Goal: Information Seeking & Learning: Learn about a topic

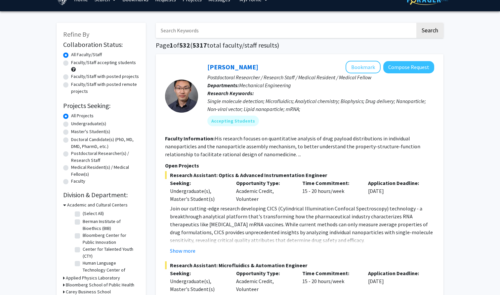
scroll to position [13, 0]
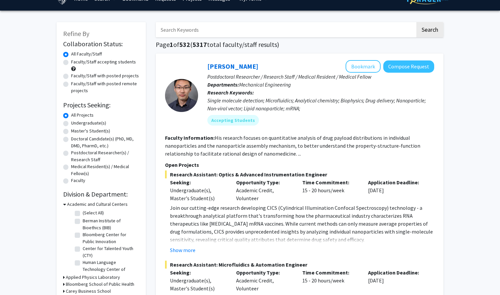
click at [84, 132] on label "Master's Student(s)" at bounding box center [90, 131] width 39 height 7
click at [75, 132] on input "Master's Student(s)" at bounding box center [73, 130] width 4 height 4
radio input "true"
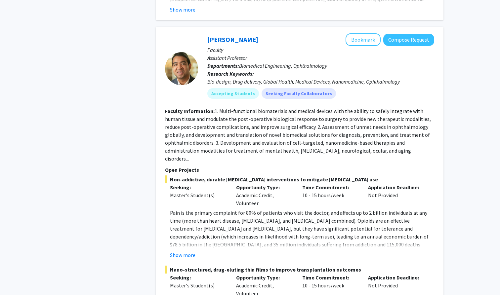
scroll to position [410, 0]
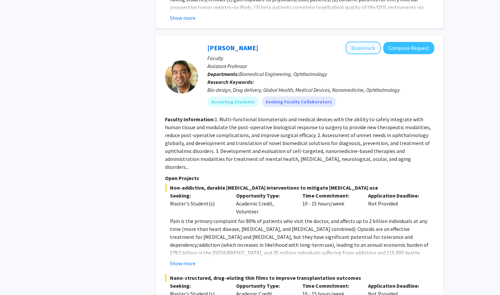
click at [364, 42] on button "Bookmark" at bounding box center [363, 48] width 35 height 13
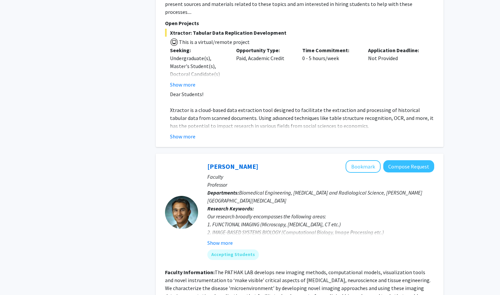
scroll to position [1010, 0]
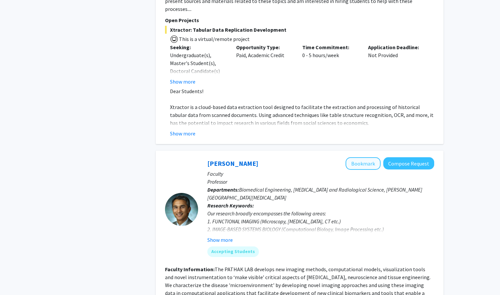
click at [363, 157] on button "Bookmark" at bounding box center [363, 163] width 35 height 13
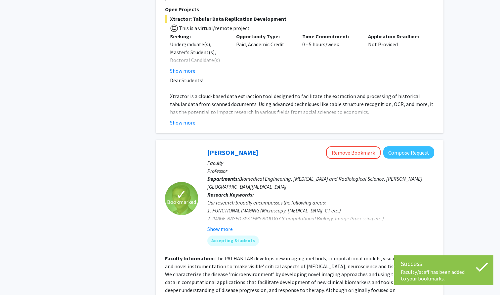
scroll to position [1024, 0]
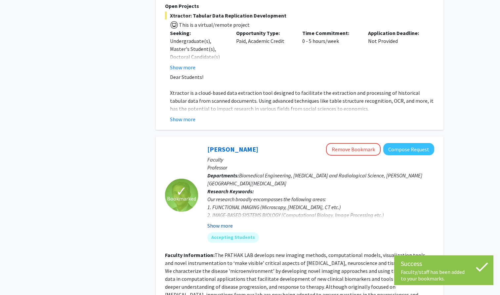
click at [227, 222] on button "Show more" at bounding box center [219, 226] width 25 height 8
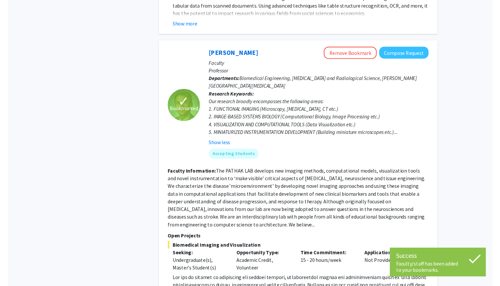
scroll to position [1204, 0]
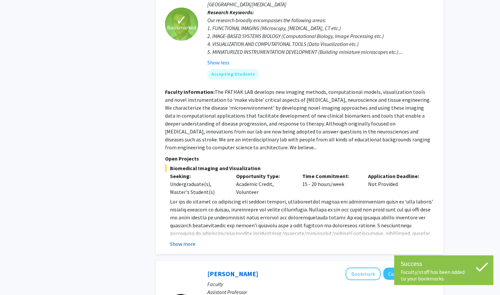
click at [180, 240] on button "Show more" at bounding box center [182, 244] width 25 height 8
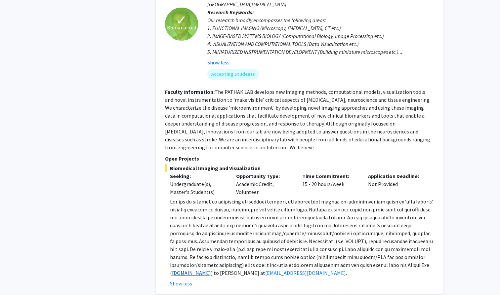
click at [189, 270] on link "[DOMAIN_NAME]" at bounding box center [191, 273] width 39 height 7
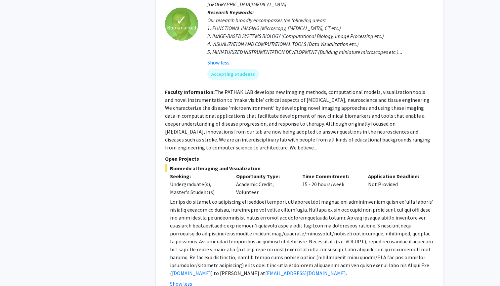
click at [247, 210] on span at bounding box center [301, 237] width 263 height 78
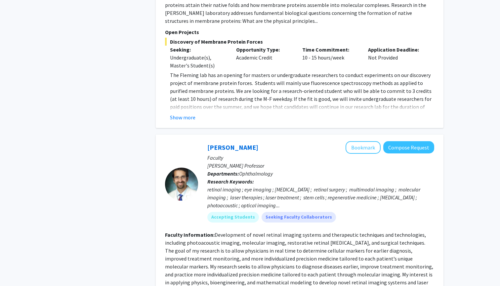
scroll to position [1935, 0]
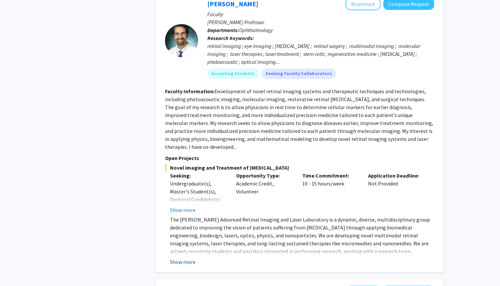
click at [189, 258] on button "Show more" at bounding box center [182, 262] width 25 height 8
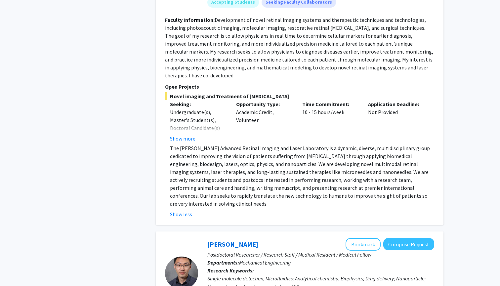
scroll to position [2137, 0]
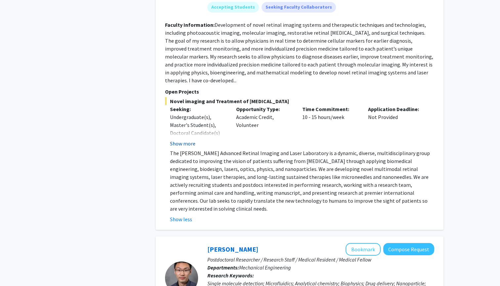
click at [177, 140] on button "Show more" at bounding box center [182, 144] width 25 height 8
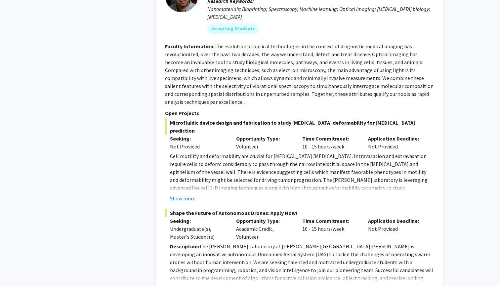
scroll to position [3112, 0]
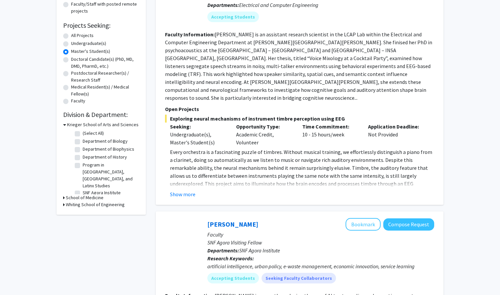
scroll to position [94, 0]
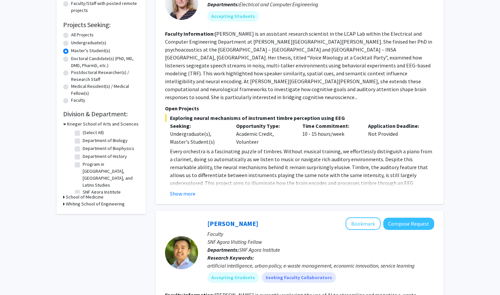
click at [92, 195] on h3 "School of Medicine" at bounding box center [85, 197] width 38 height 7
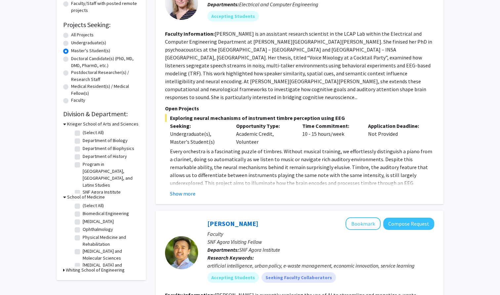
click at [83, 204] on label "(Select All)" at bounding box center [93, 205] width 21 height 7
click at [83, 204] on input "(Select All)" at bounding box center [85, 204] width 4 height 4
checkbox input "true"
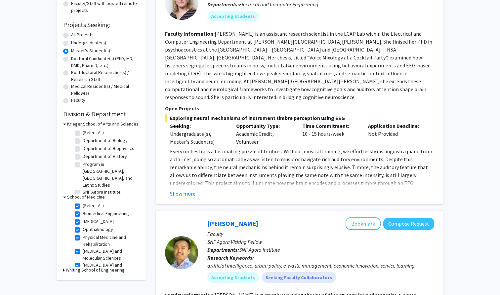
checkbox input "true"
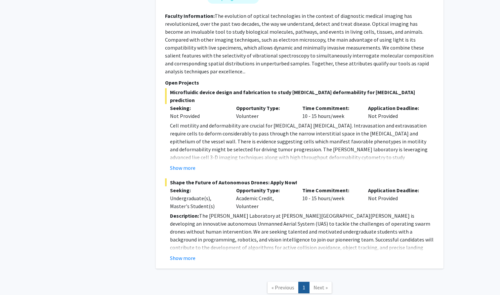
scroll to position [1819, 0]
click at [322, 282] on link "Next »" at bounding box center [320, 288] width 23 height 12
